Goal: Transaction & Acquisition: Obtain resource

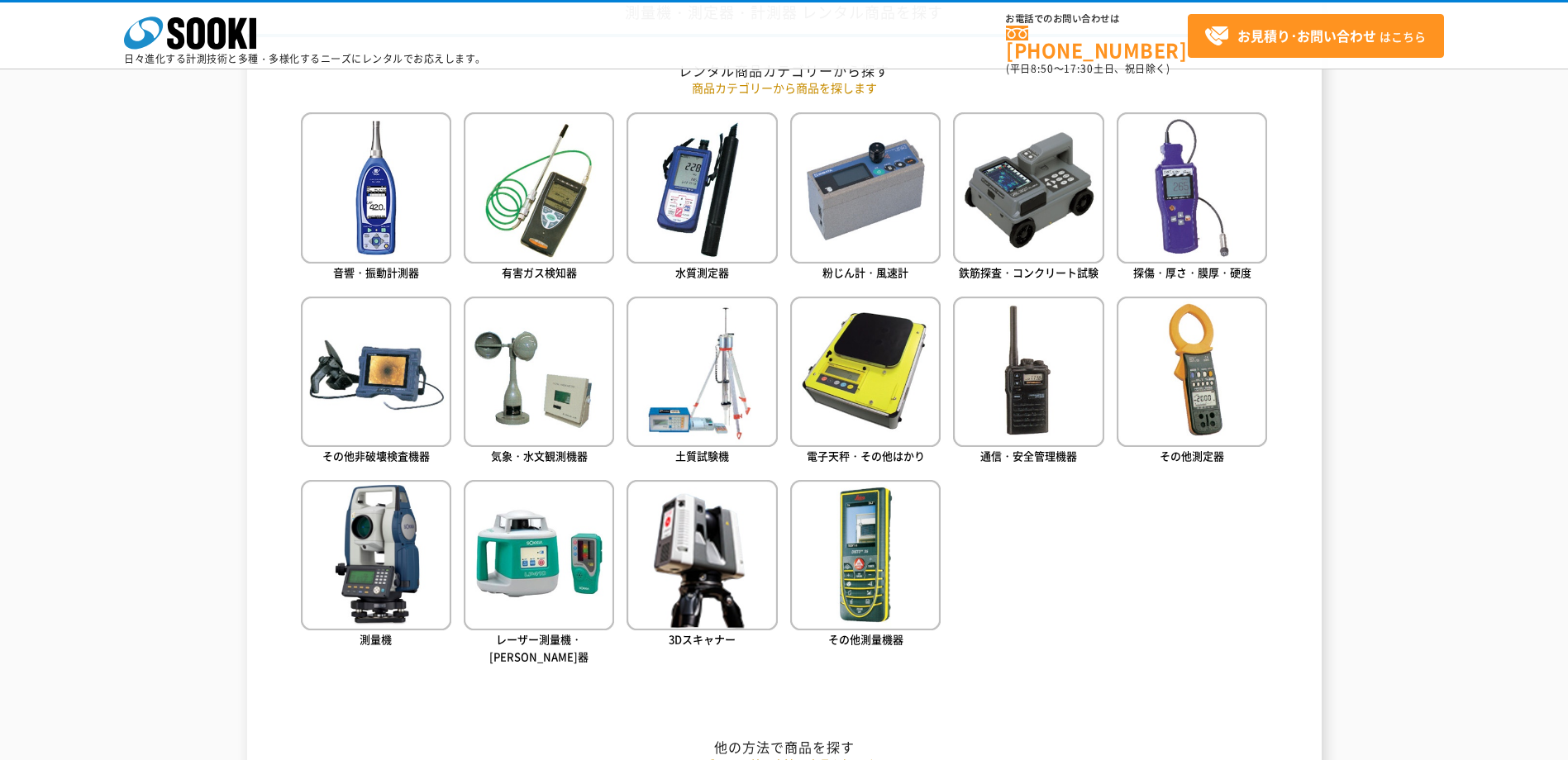
scroll to position [744, 0]
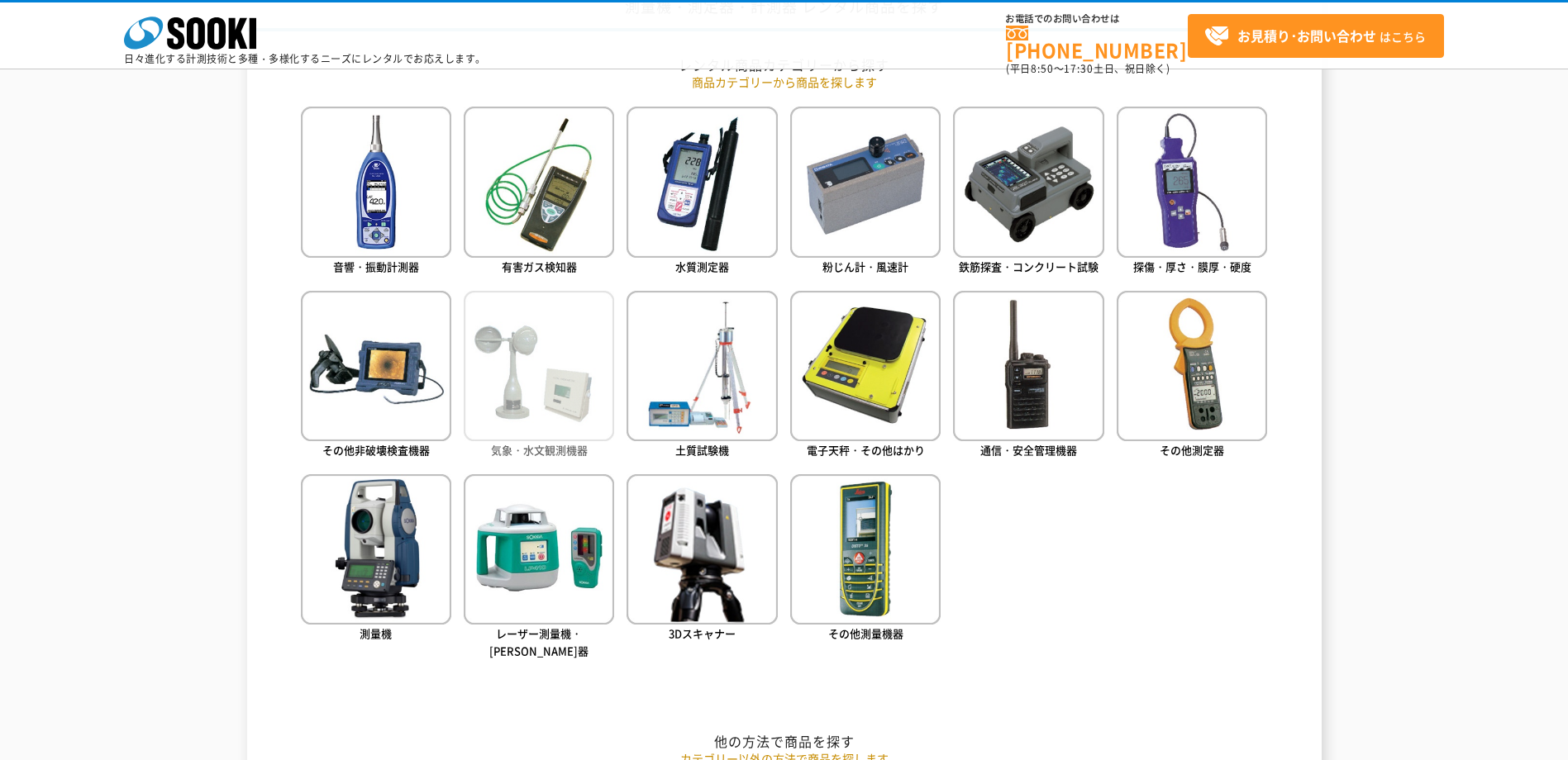
click at [567, 376] on img at bounding box center [539, 366] width 150 height 150
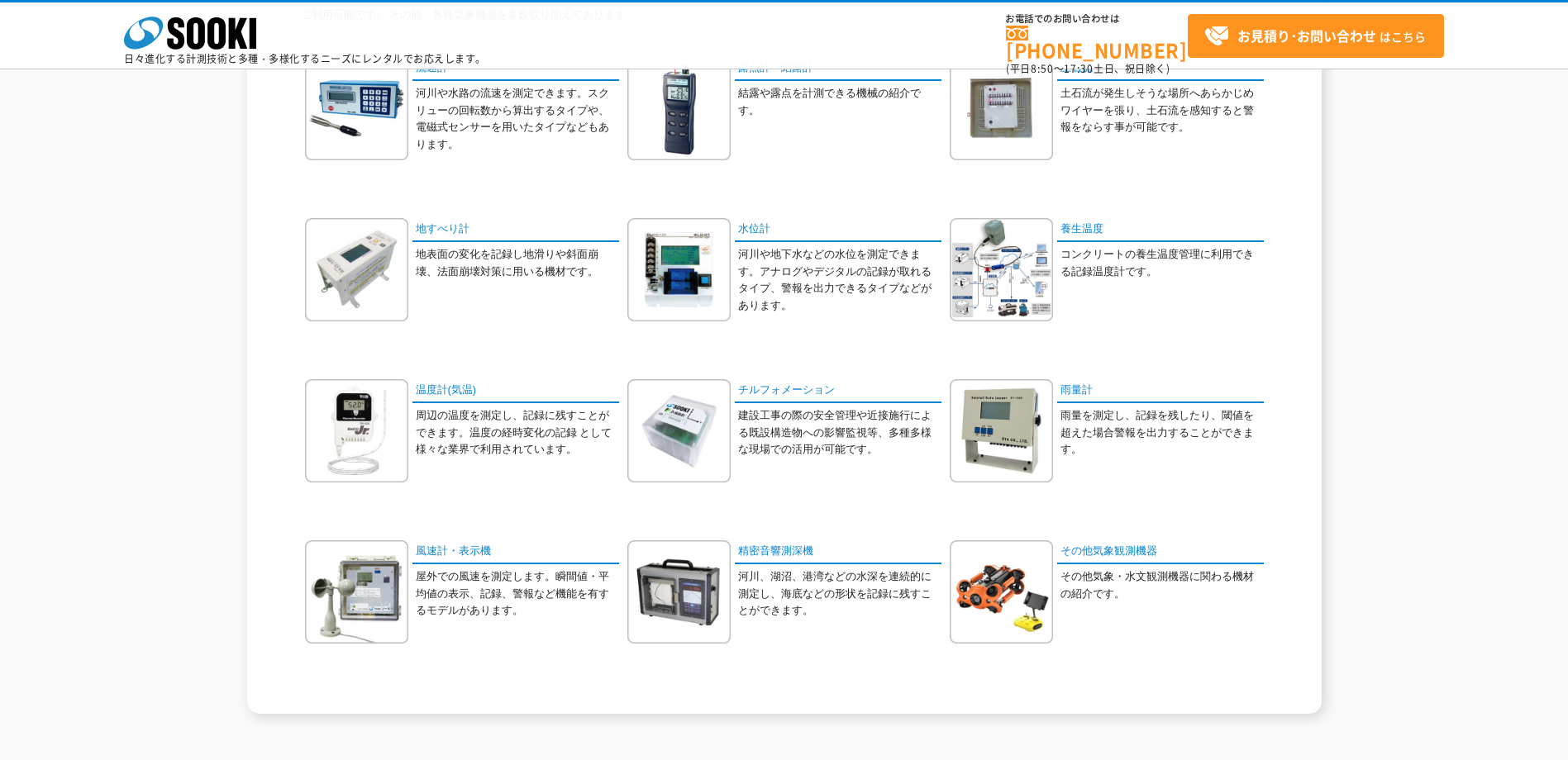
scroll to position [248, 0]
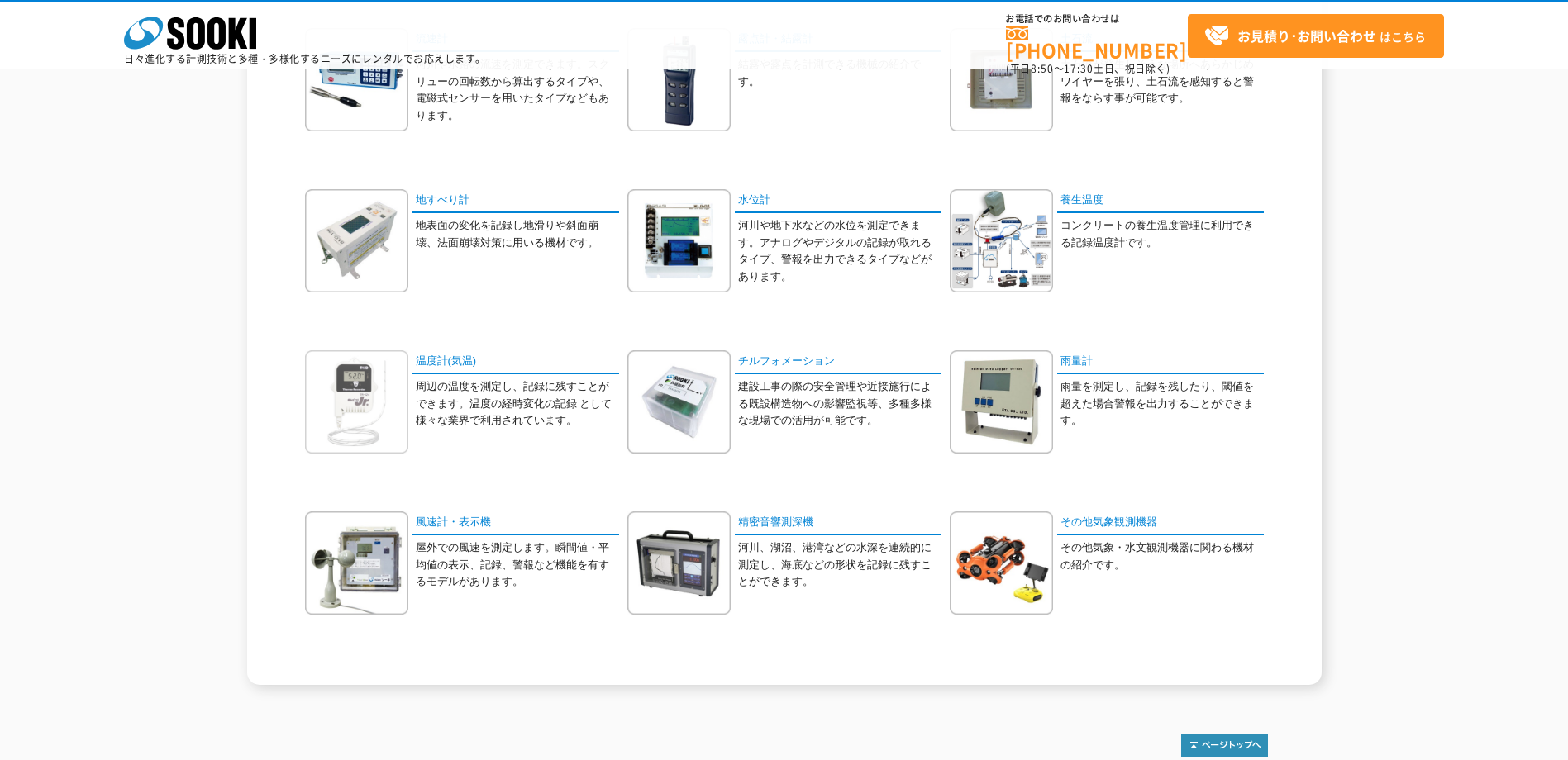
click at [352, 414] on img at bounding box center [356, 401] width 103 height 103
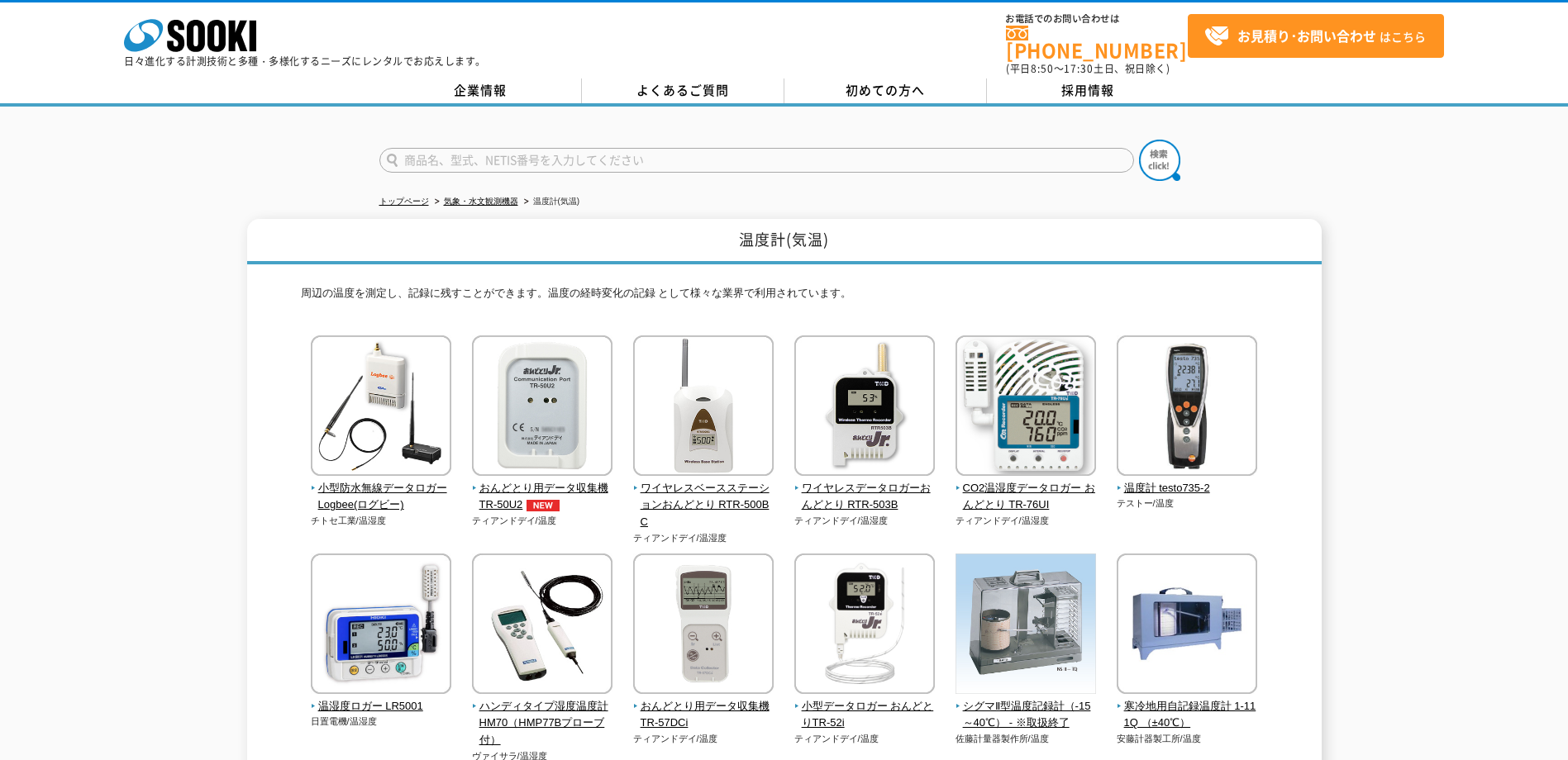
click at [502, 158] on input "text" at bounding box center [757, 160] width 755 height 25
type input "おんどとり"
click at [1139, 140] on button at bounding box center [1160, 160] width 41 height 41
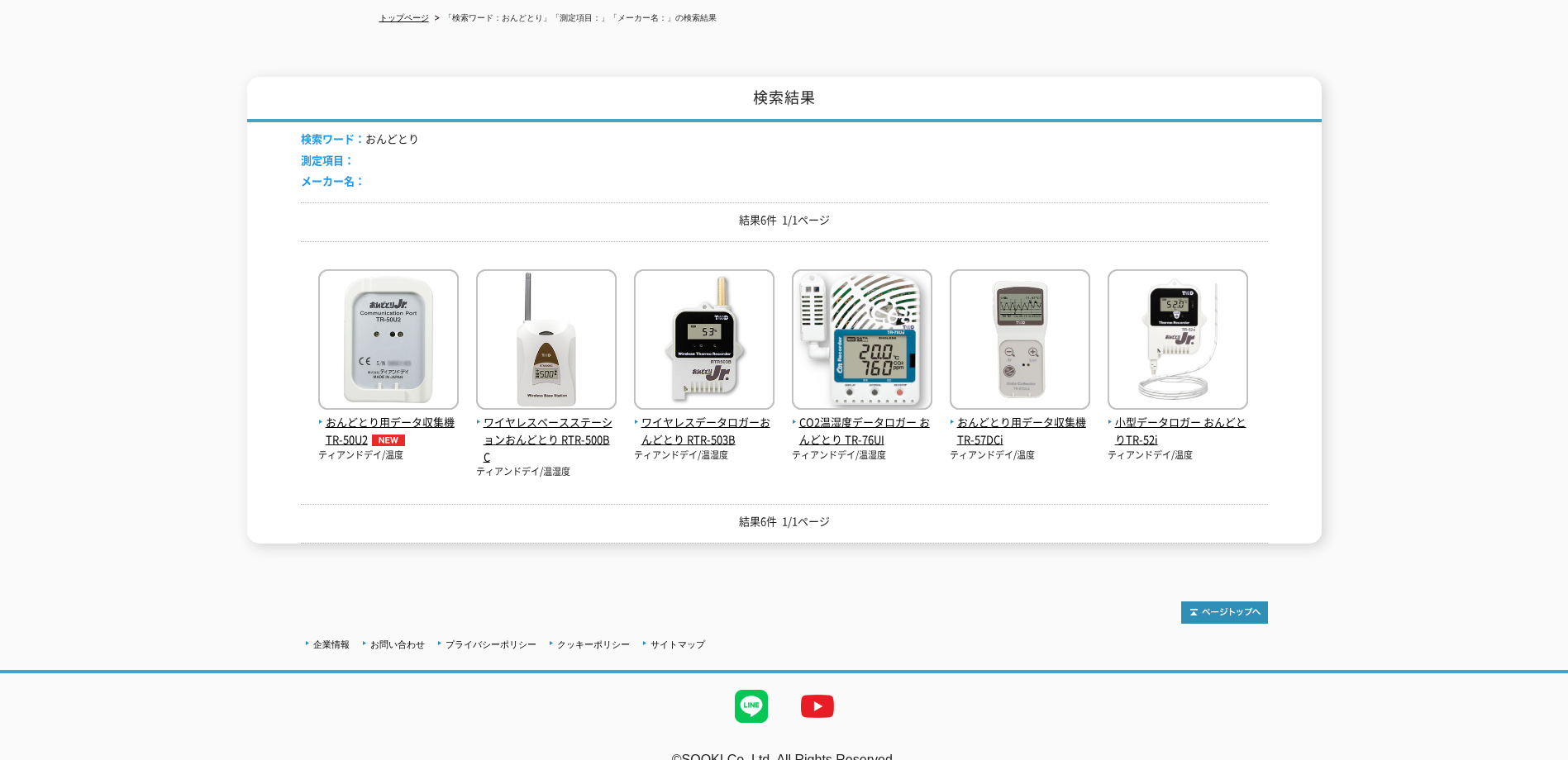
scroll to position [200, 0]
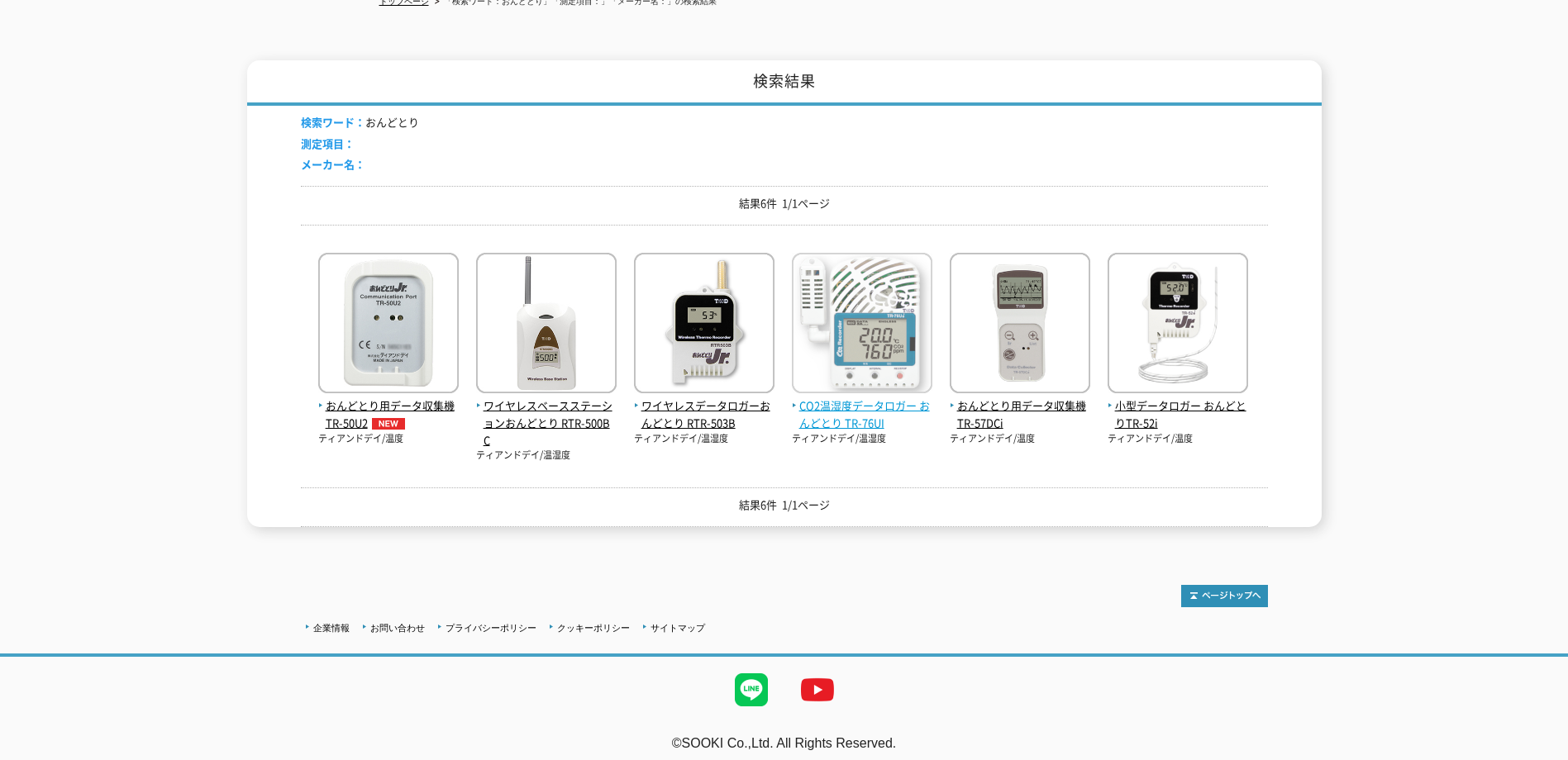
click at [829, 319] on img at bounding box center [861, 326] width 141 height 145
click at [848, 410] on span "CO2温湿度データロガー おんどとり TR-76UI" at bounding box center [861, 414] width 141 height 35
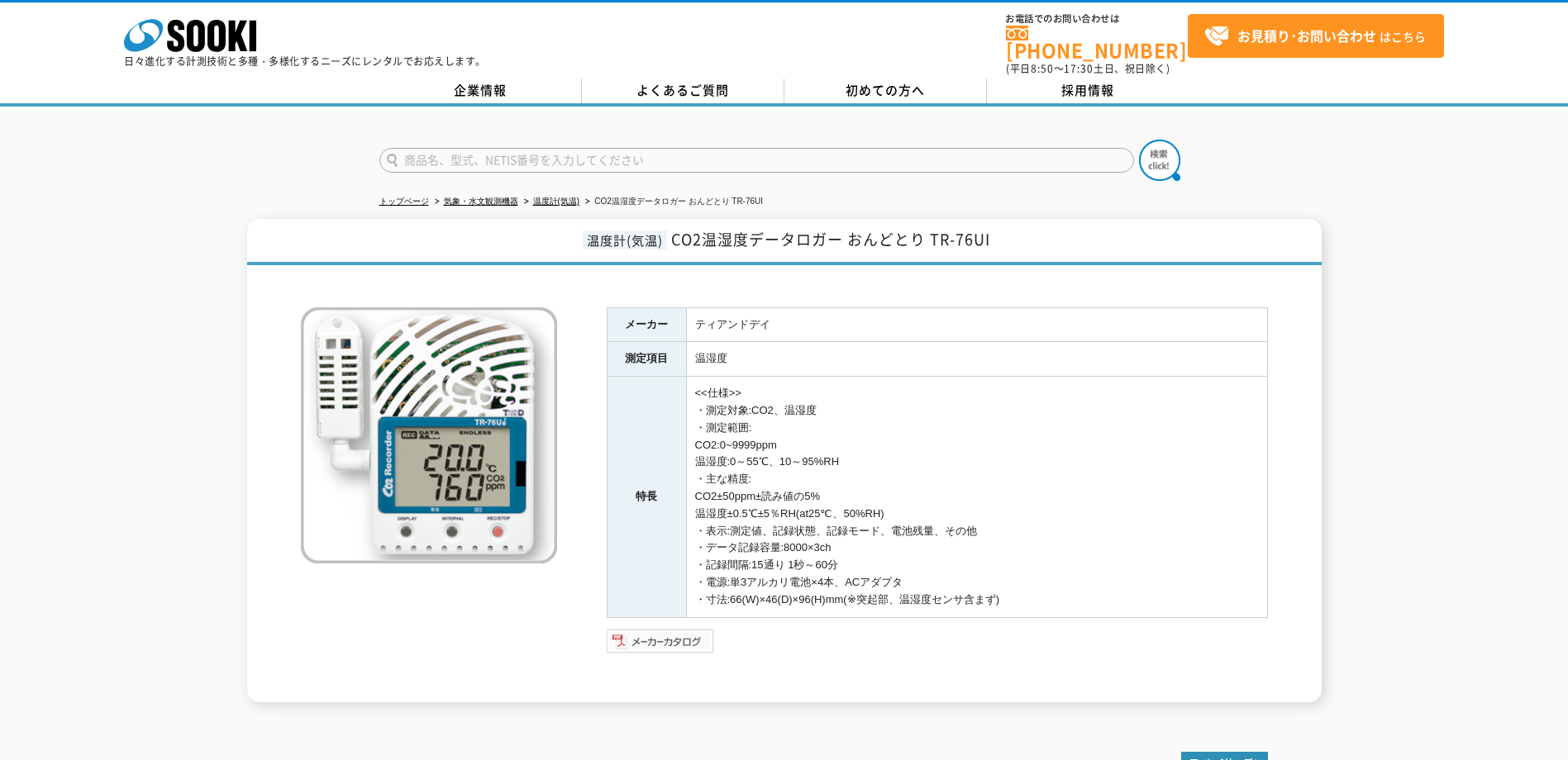
click at [653, 630] on img at bounding box center [661, 642] width 108 height 27
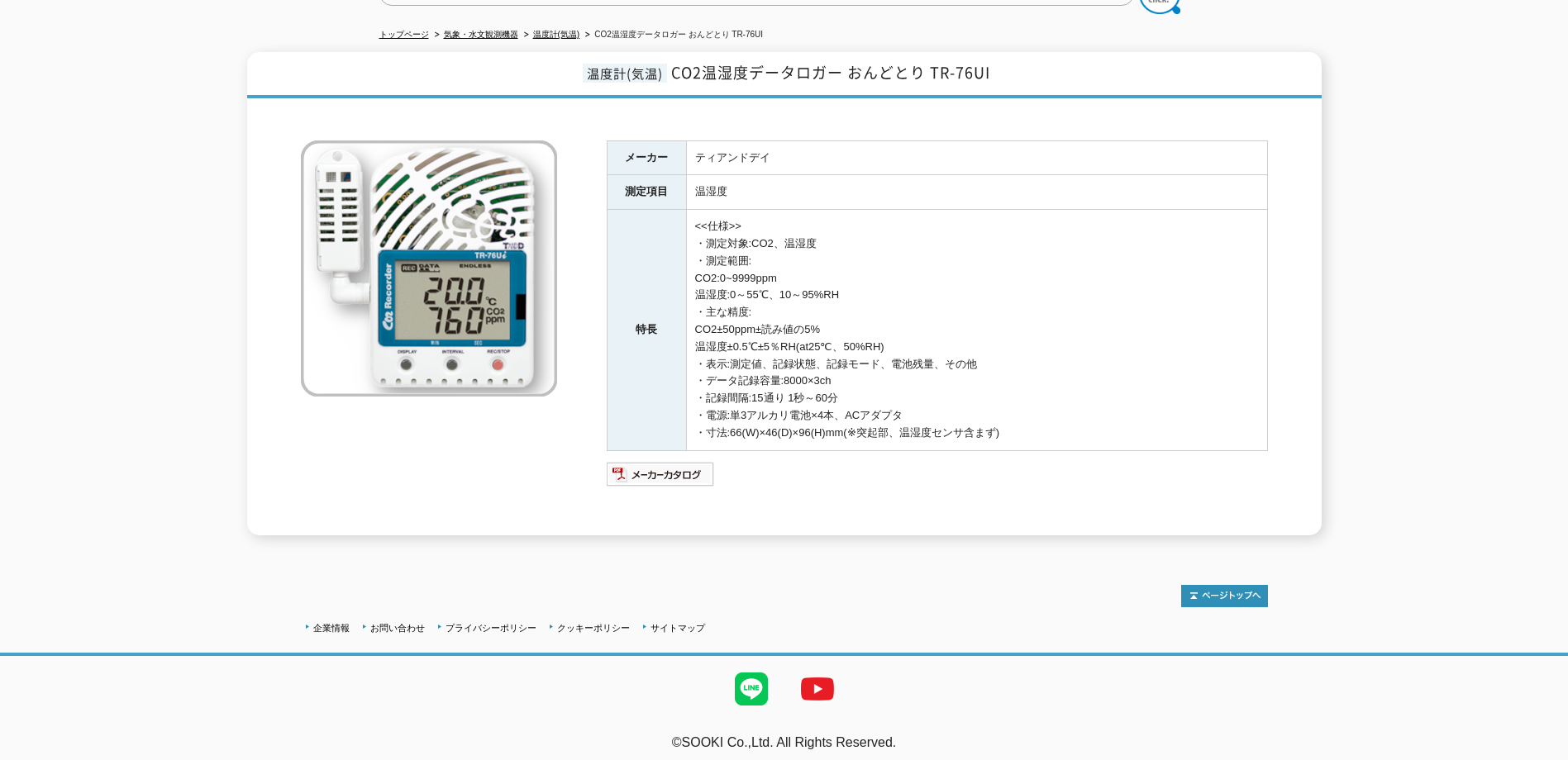
scroll to position [2, 0]
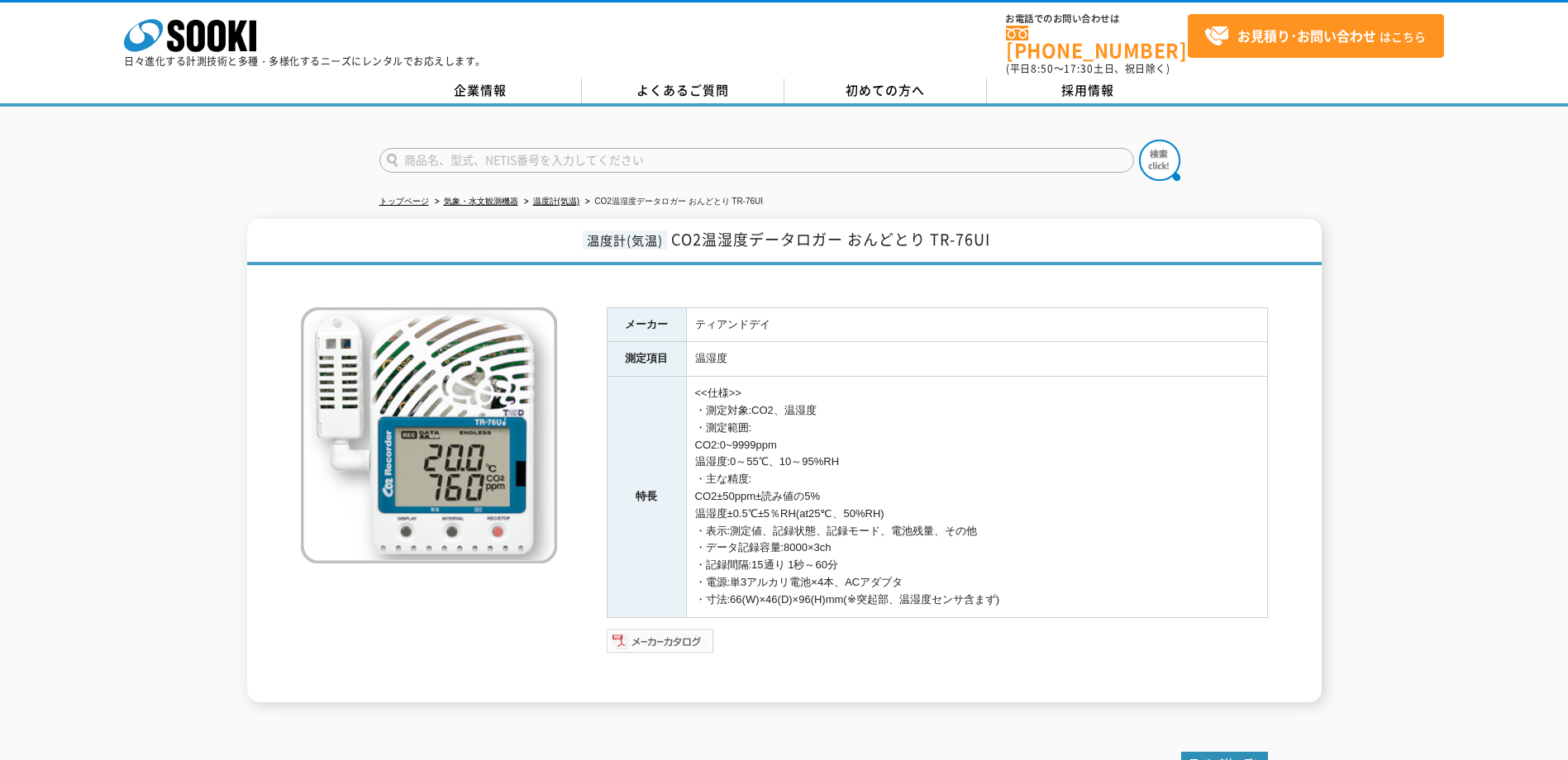
click at [663, 630] on img at bounding box center [661, 642] width 108 height 27
